Goal: Task Accomplishment & Management: Use online tool/utility

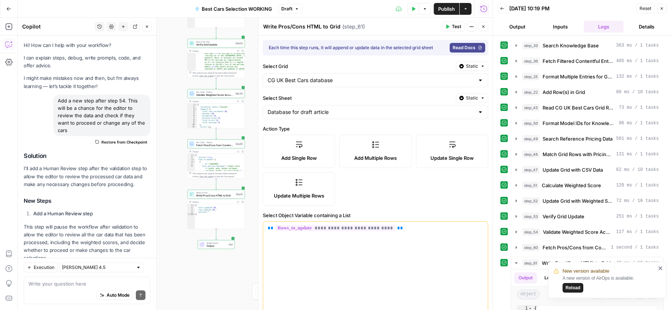
scroll to position [116, 0]
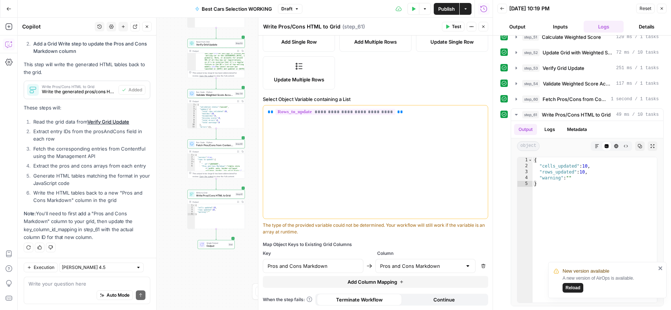
click at [577, 291] on button "Reload" at bounding box center [572, 288] width 21 height 10
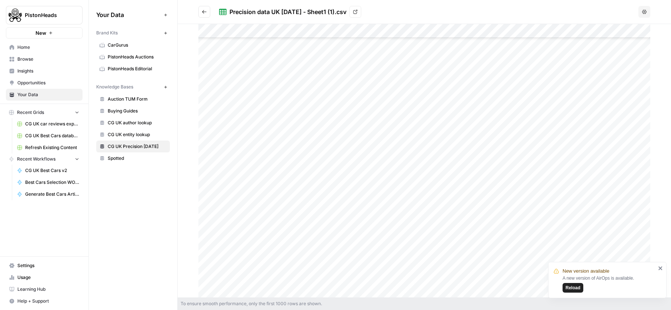
scroll to position [121, 0]
click at [122, 134] on span "CG UK entity lookup" at bounding box center [137, 134] width 59 height 7
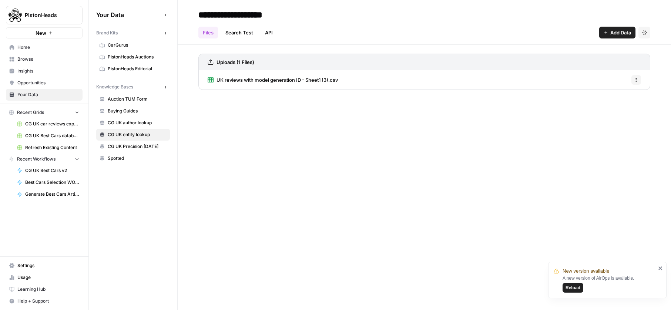
click at [348, 71] on div "UK reviews with model generation ID - Sheet1 (3).csv Options" at bounding box center [424, 79] width 452 height 19
click at [331, 81] on span "UK reviews with model generation ID - Sheet1 (3).csv" at bounding box center [276, 79] width 121 height 7
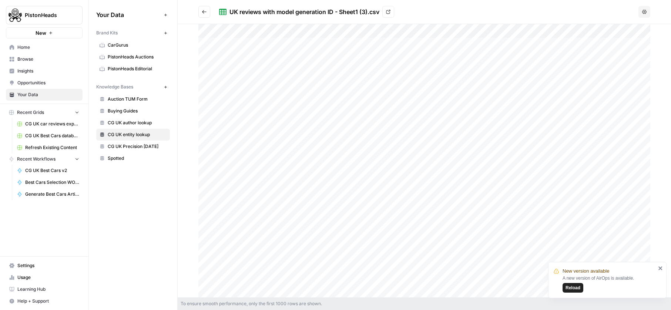
click at [481, 30] on div at bounding box center [424, 160] width 452 height 273
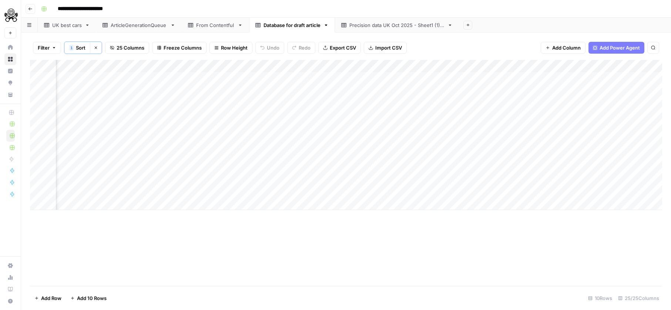
scroll to position [0, 2099]
click at [625, 68] on icon "button" at bounding box center [627, 66] width 4 height 4
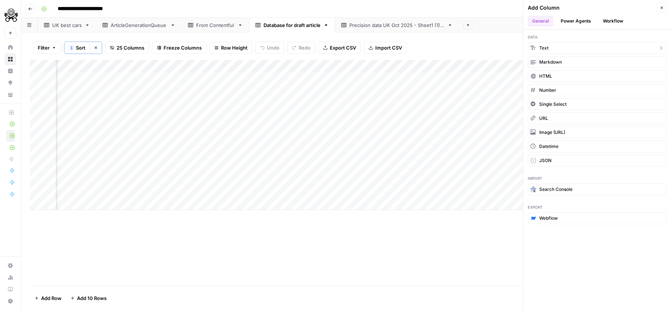
click at [576, 50] on button "Text" at bounding box center [596, 48] width 139 height 12
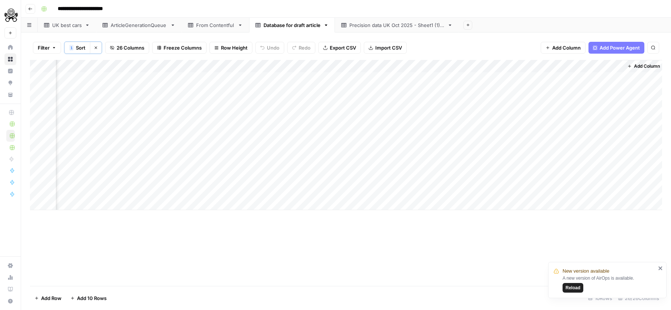
scroll to position [0, 2205]
click at [537, 80] on div "Add Column" at bounding box center [346, 135] width 632 height 150
click at [537, 80] on textarea at bounding box center [572, 79] width 118 height 10
click at [546, 65] on div "Add Column" at bounding box center [346, 135] width 632 height 150
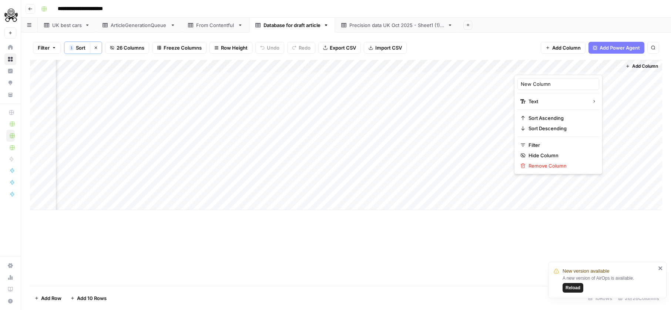
click at [537, 79] on div "New Column" at bounding box center [558, 84] width 82 height 12
type input "Review link"
click at [631, 64] on button "Add Column" at bounding box center [641, 66] width 38 height 10
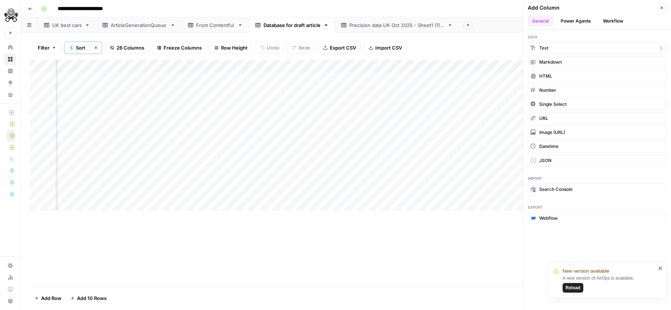
click at [570, 50] on button "Text" at bounding box center [596, 48] width 139 height 12
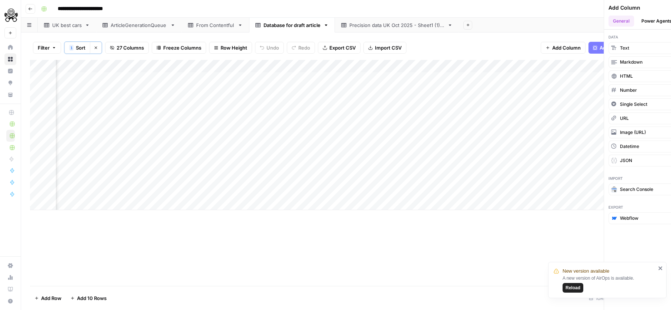
scroll to position [0, 2312]
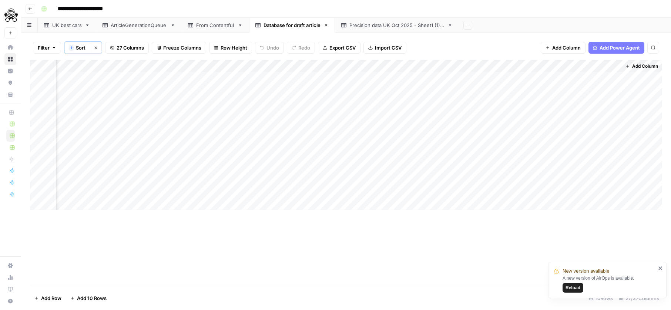
click at [543, 66] on div "Add Column" at bounding box center [346, 135] width 632 height 150
click at [553, 81] on input "New Column" at bounding box center [557, 83] width 75 height 7
type input "Listings Shelves link"
click at [567, 65] on div "Add Column" at bounding box center [346, 135] width 632 height 150
click at [567, 65] on div at bounding box center [567, 67] width 107 height 15
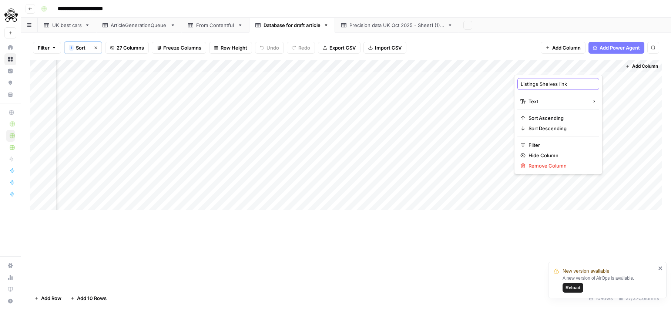
click at [559, 85] on input "Listings Shelves link" at bounding box center [557, 83] width 75 height 7
type input "Listings Shelves"
click at [474, 67] on div "Add Column" at bounding box center [346, 135] width 632 height 150
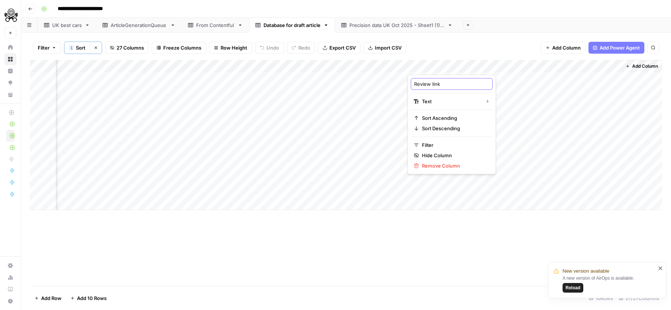
click at [431, 85] on input "Review link" at bounding box center [451, 83] width 75 height 7
type input "Review Link"
click at [535, 103] on div "Add Column" at bounding box center [346, 135] width 632 height 150
click at [449, 76] on div "Add Column" at bounding box center [346, 135] width 632 height 150
